Goal: Check status: Check status

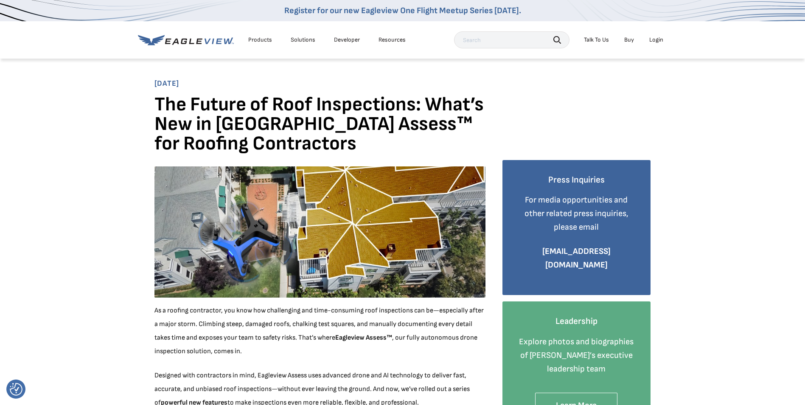
click at [659, 39] on div "Login" at bounding box center [656, 40] width 14 height 8
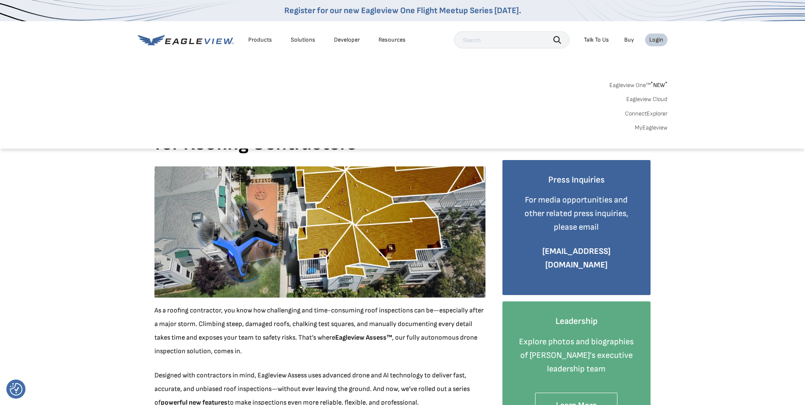
click at [642, 129] on link "MyEagleview" at bounding box center [651, 128] width 33 height 8
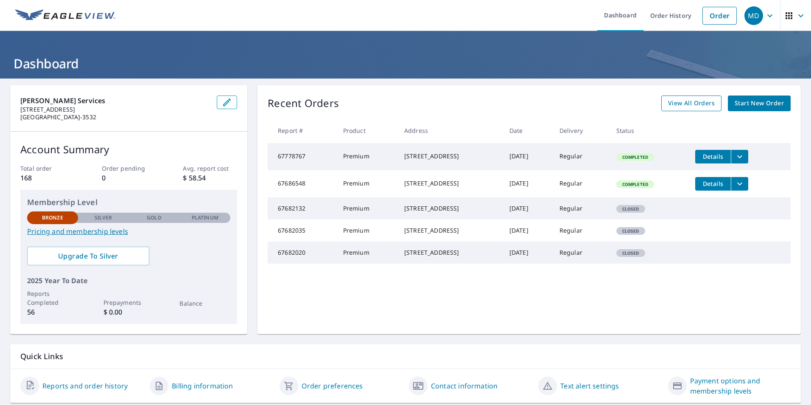
click at [684, 104] on span "View All Orders" at bounding box center [691, 103] width 47 height 11
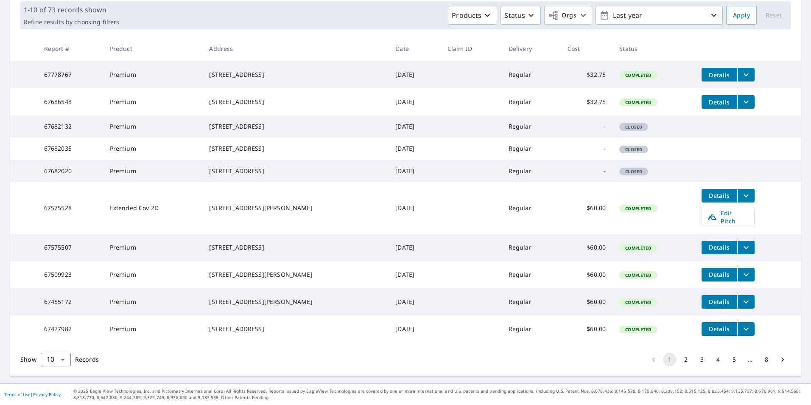
scroll to position [166, 0]
click at [62, 359] on body "MD MD Dashboard Order History Order MD Dashboard / Order History Order History …" at bounding box center [405, 202] width 811 height 405
click at [54, 386] on li "100" at bounding box center [55, 386] width 30 height 15
